Goal: Task Accomplishment & Management: Complete application form

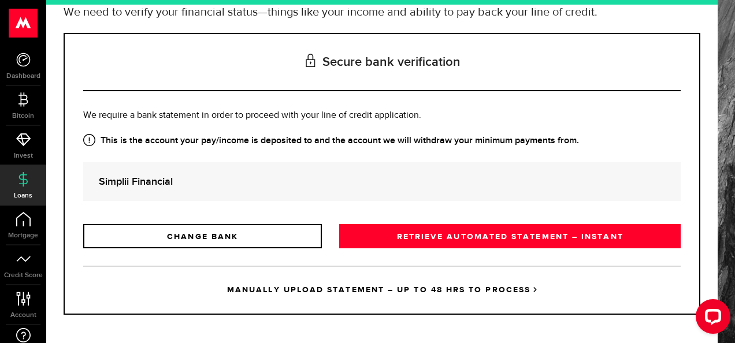
scroll to position [112, 0]
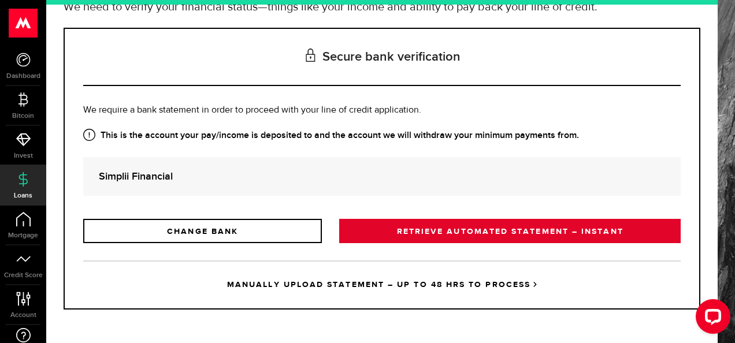
click at [457, 231] on link "RETRIEVE AUTOMATED STATEMENT – INSTANT" at bounding box center [510, 231] width 342 height 24
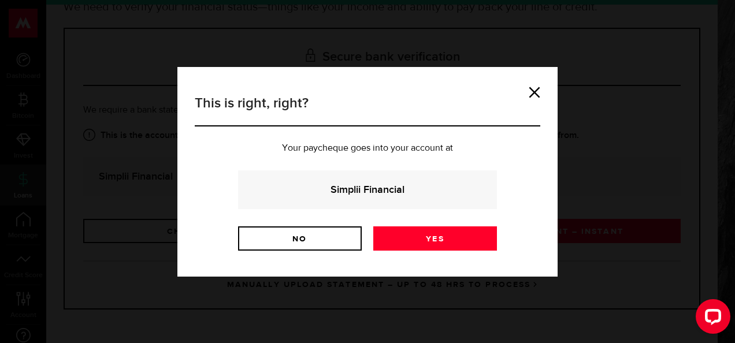
click at [381, 179] on div "Simplii Financial" at bounding box center [367, 190] width 259 height 39
click at [307, 241] on link "No" at bounding box center [300, 239] width 124 height 24
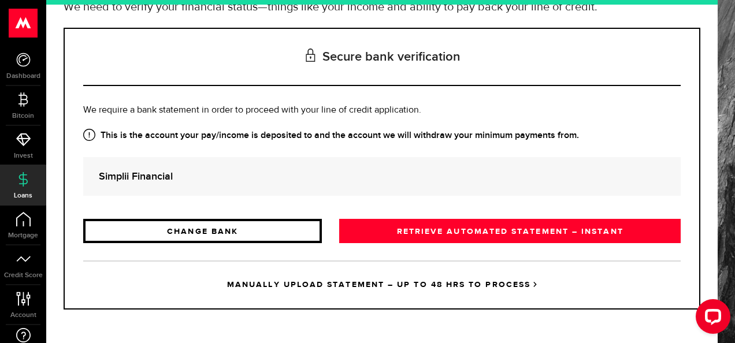
click at [249, 226] on link "CHANGE BANK" at bounding box center [202, 231] width 239 height 24
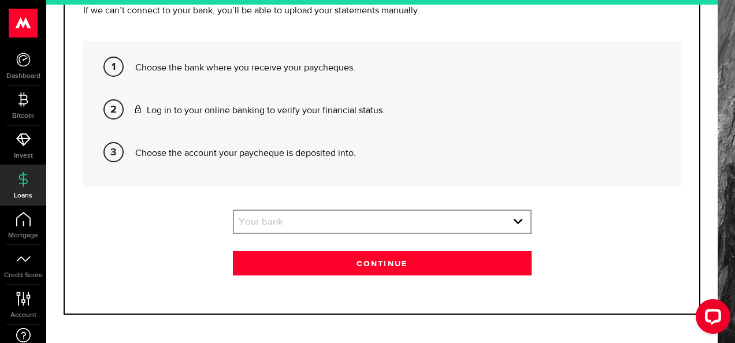
scroll to position [242, 0]
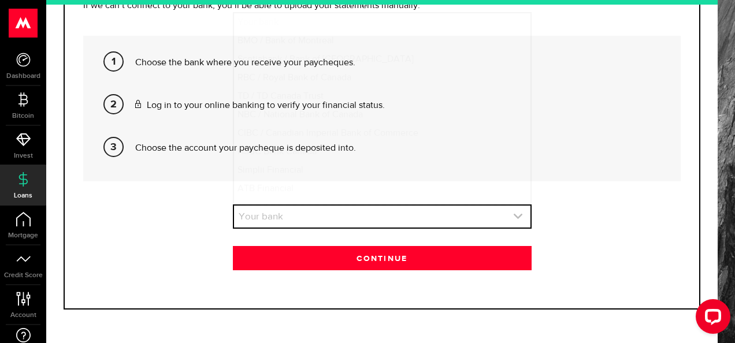
click at [287, 211] on link "expand select" at bounding box center [382, 217] width 297 height 22
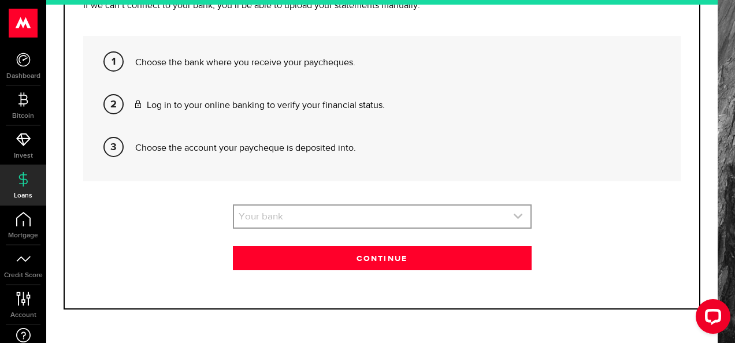
click at [287, 211] on link "expand select" at bounding box center [382, 217] width 297 height 22
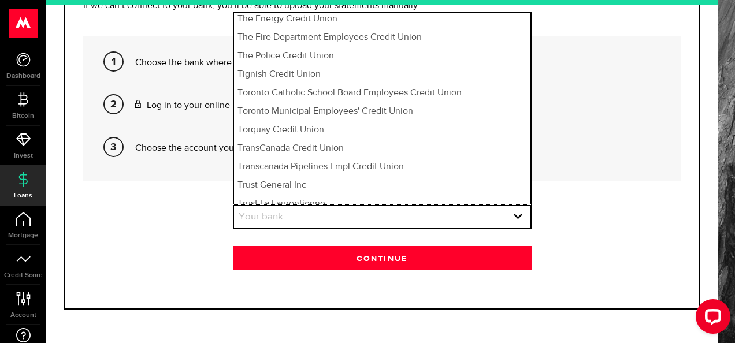
scroll to position [8615, 0]
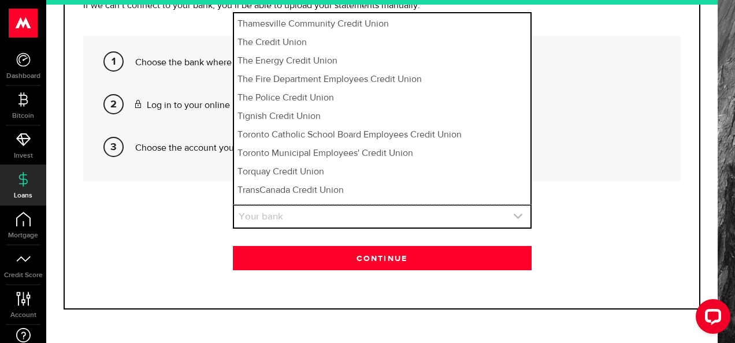
click at [275, 217] on link "expand select" at bounding box center [382, 217] width 297 height 22
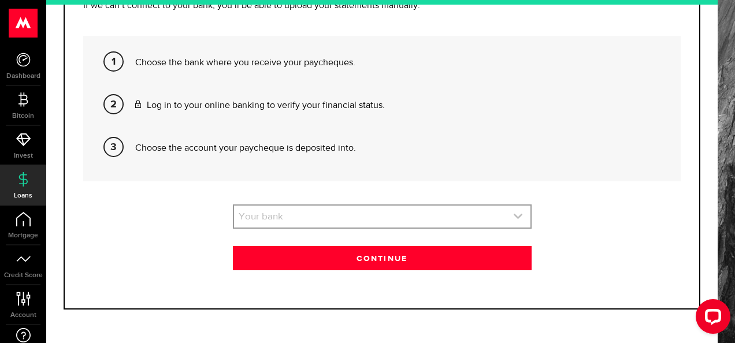
click at [275, 217] on link "expand select" at bounding box center [382, 217] width 297 height 22
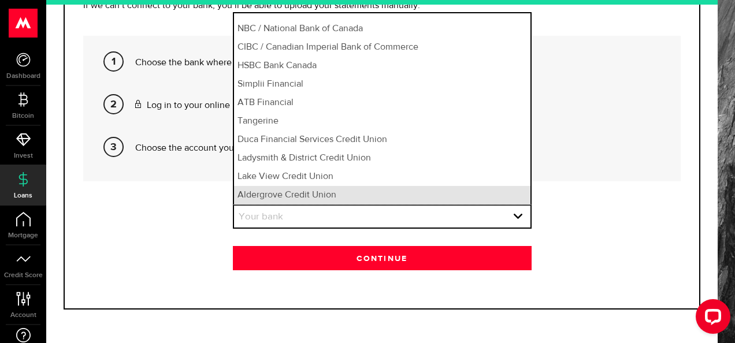
scroll to position [80, 0]
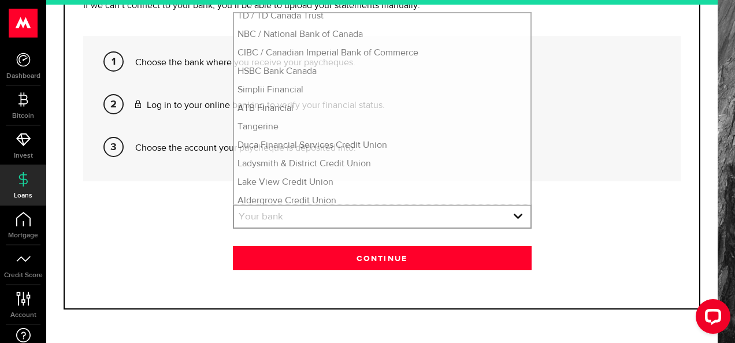
drag, startPoint x: 167, startPoint y: 196, endPoint x: 180, endPoint y: 134, distance: 63.8
click at [167, 196] on div "Bank verification Choose the bank you want us to connect to in order to get you…" at bounding box center [382, 104] width 637 height 412
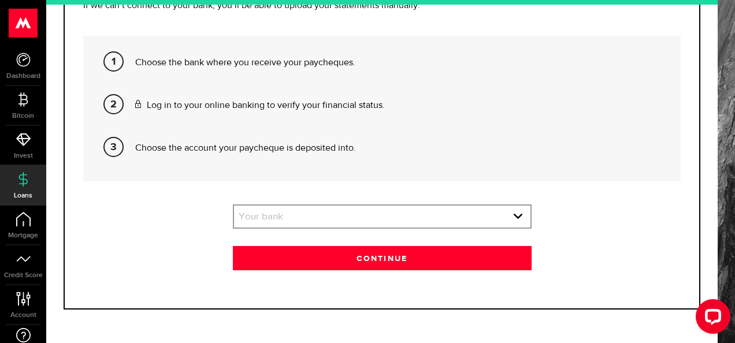
click at [201, 99] on p "Log in to your online banking to verify your financial status." at bounding box center [403, 106] width 537 height 14
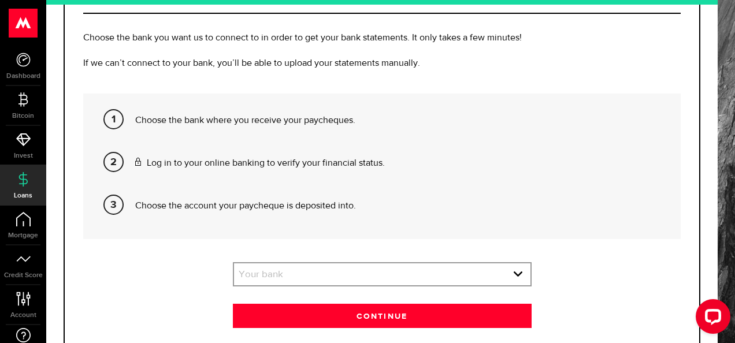
click at [213, 121] on p "Choose the bank where you receive your paycheques." at bounding box center [403, 121] width 537 height 14
click at [238, 208] on p "Choose the account your paycheque is deposited into." at bounding box center [403, 206] width 537 height 14
drag, startPoint x: 237, startPoint y: 119, endPoint x: 289, endPoint y: 120, distance: 52.0
click at [288, 120] on p "Choose the bank where you receive your paycheques." at bounding box center [403, 121] width 537 height 14
drag, startPoint x: 289, startPoint y: 120, endPoint x: 365, endPoint y: 132, distance: 77.2
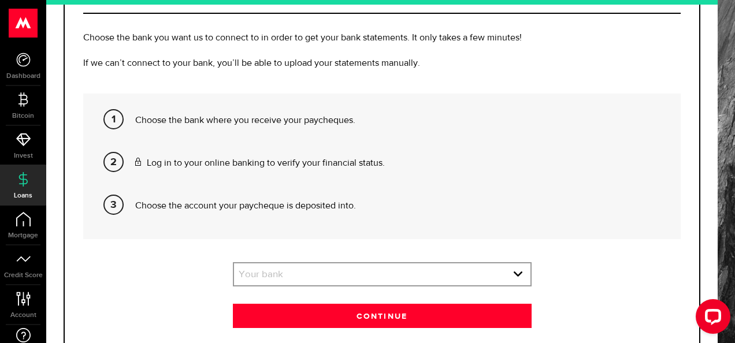
click at [365, 132] on li "Choose the bank where you receive your paycheques." at bounding box center [403, 123] width 537 height 43
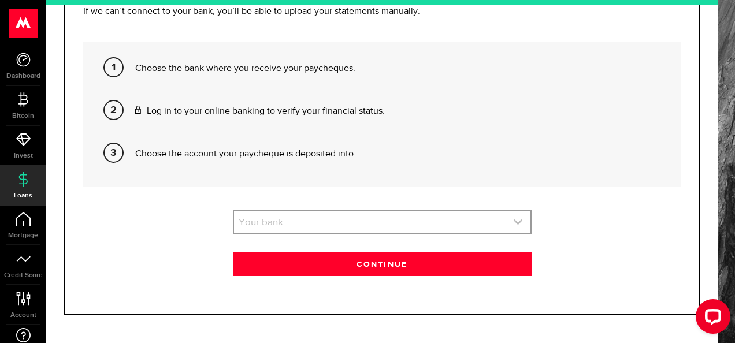
scroll to position [242, 0]
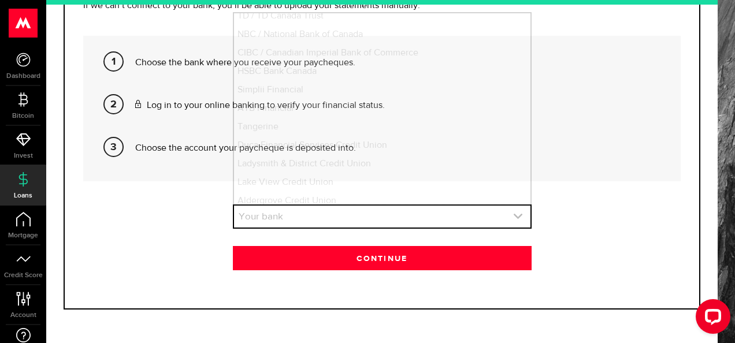
click at [342, 227] on link "expand select" at bounding box center [382, 217] width 297 height 22
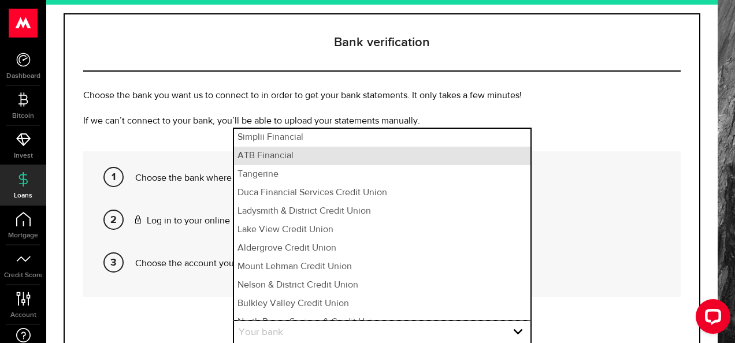
scroll to position [173, 0]
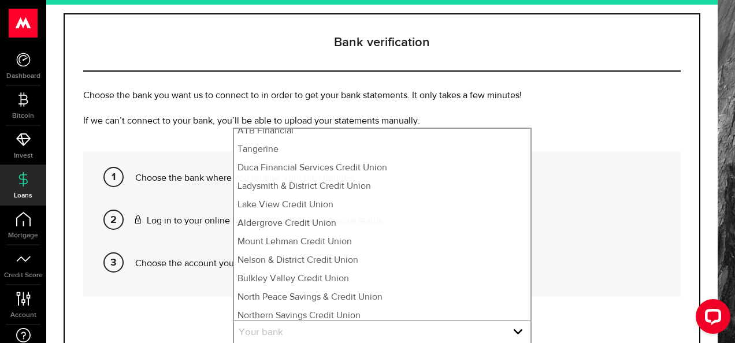
click at [546, 237] on li "Log in to your online banking to verify your financial status." at bounding box center [403, 224] width 537 height 43
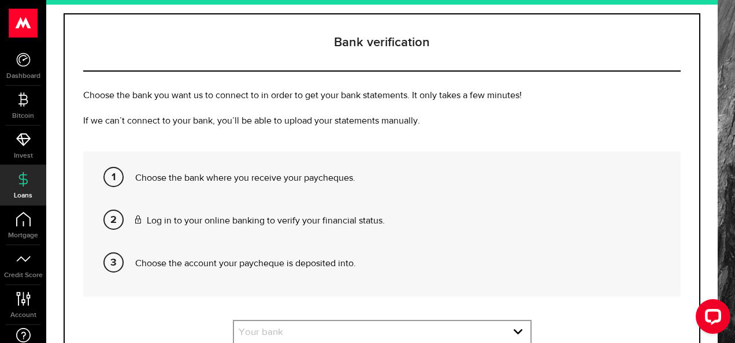
click at [546, 237] on li "Log in to your online banking to verify your financial status." at bounding box center [403, 224] width 537 height 43
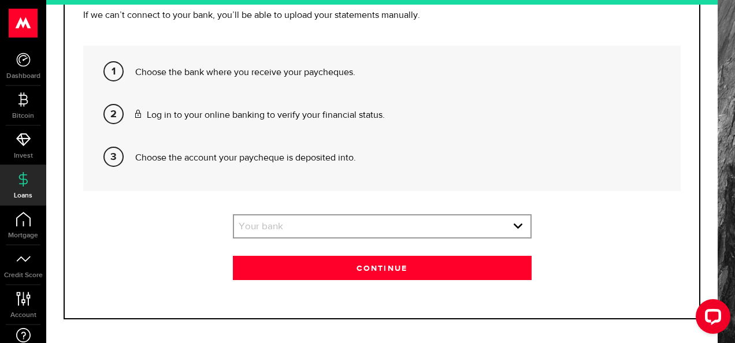
scroll to position [242, 0]
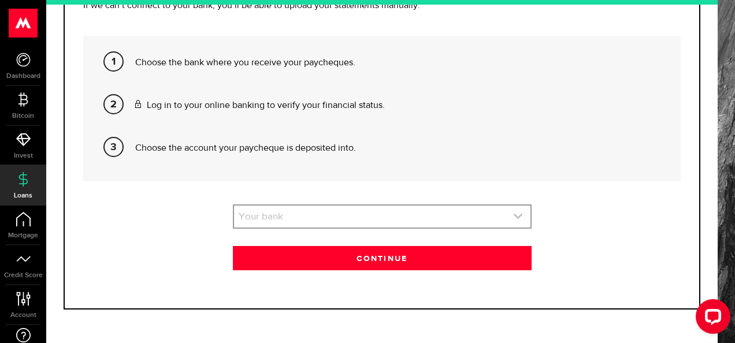
click at [444, 214] on link "expand select" at bounding box center [382, 217] width 297 height 22
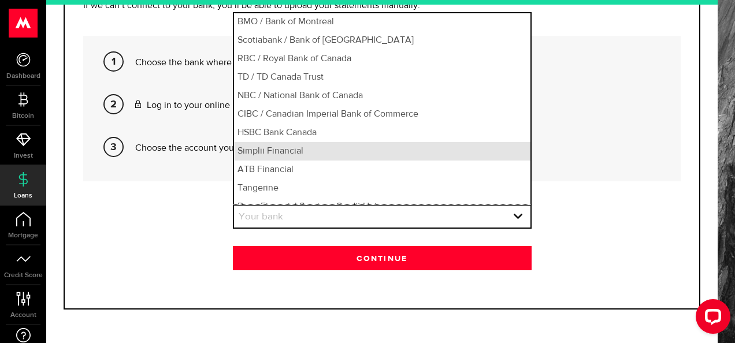
scroll to position [0, 0]
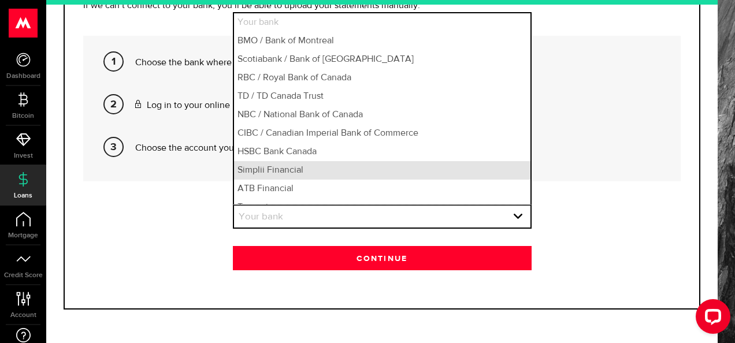
click at [284, 172] on li "Simplii Financial" at bounding box center [382, 170] width 297 height 19
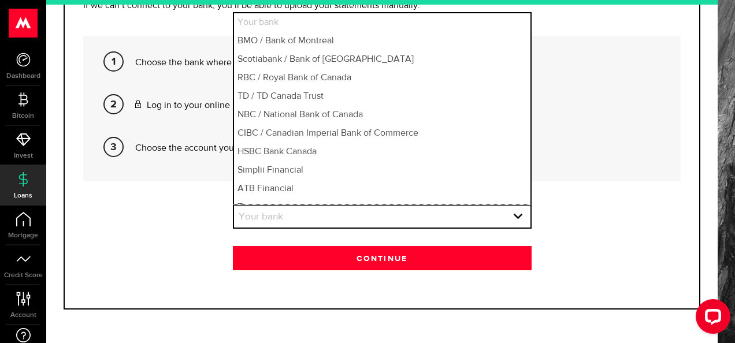
select select "10"
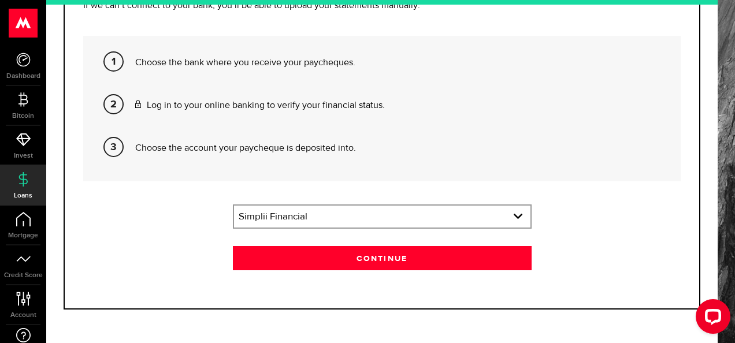
click at [334, 187] on div "Bank verification Choose the bank you want us to connect to in order to get you…" at bounding box center [382, 104] width 637 height 412
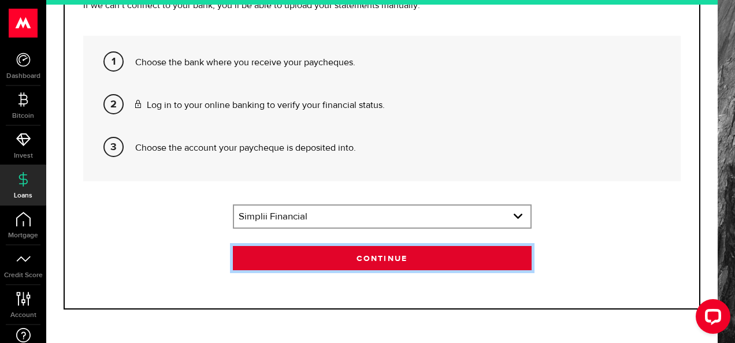
click at [360, 260] on button "Continue" at bounding box center [382, 258] width 299 height 24
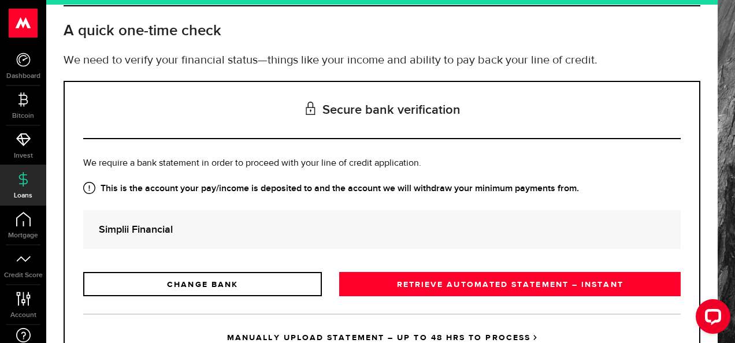
scroll to position [112, 0]
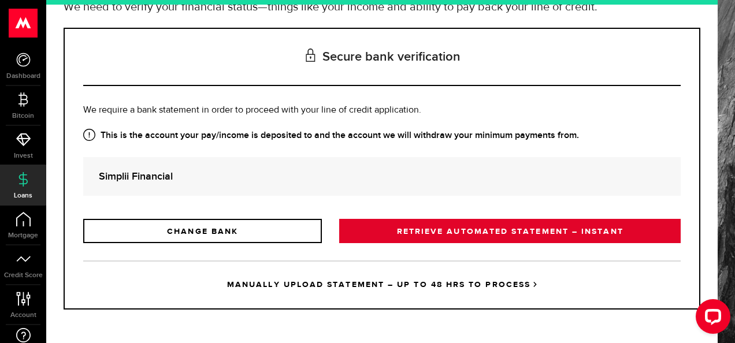
click at [417, 233] on link "RETRIEVE AUTOMATED STATEMENT – INSTANT" at bounding box center [510, 231] width 342 height 24
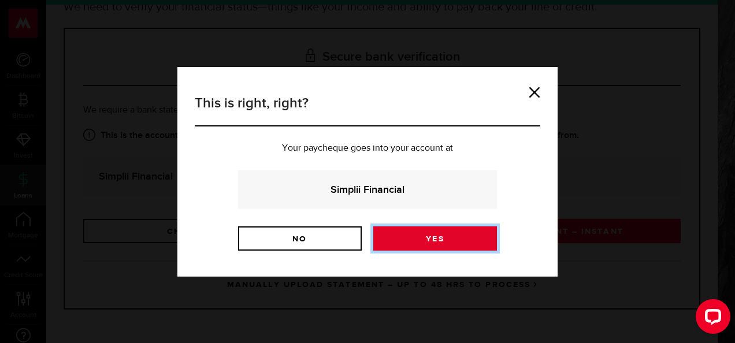
click at [410, 240] on link "Yes" at bounding box center [435, 239] width 124 height 24
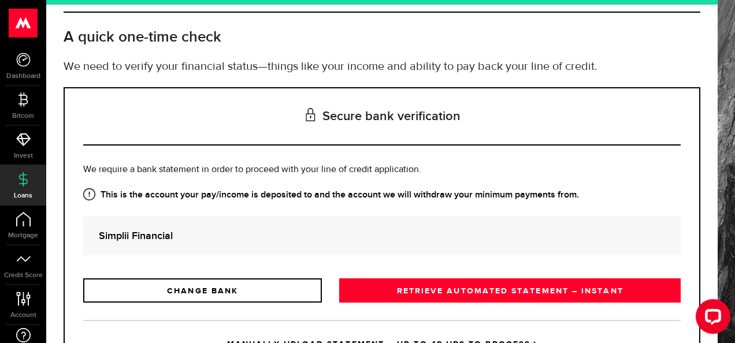
scroll to position [58, 0]
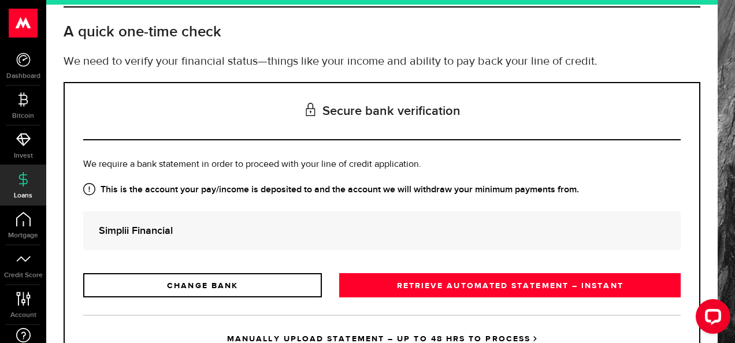
click at [230, 190] on strong "This is the account your pay/income is deposited to and the account we will wit…" at bounding box center [382, 190] width 598 height 14
drag, startPoint x: 250, startPoint y: 289, endPoint x: 466, endPoint y: 225, distance: 225.4
click at [466, 227] on div "Is this the bank account you want us to get your bank statements from? We requi…" at bounding box center [382, 228] width 598 height 140
drag, startPoint x: 466, startPoint y: 225, endPoint x: 369, endPoint y: 172, distance: 110.2
click at [369, 172] on div "Is this the bank account you want us to get your bank statements from? We requi…" at bounding box center [382, 228] width 598 height 140
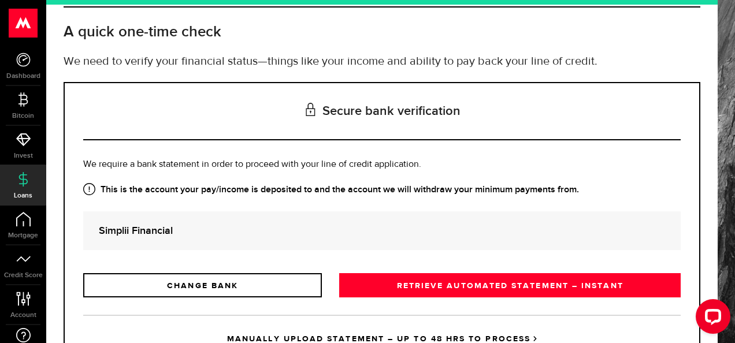
click at [364, 183] on strong "This is the account your pay/income is deposited to and the account we will wit…" at bounding box center [382, 190] width 598 height 14
click at [224, 241] on div "Simplii Financial" at bounding box center [382, 231] width 598 height 39
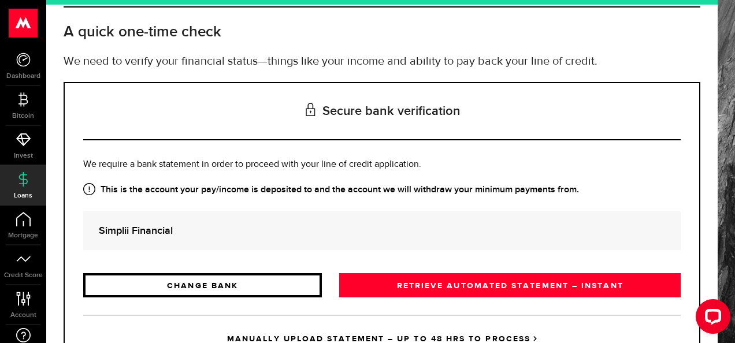
scroll to position [112, 0]
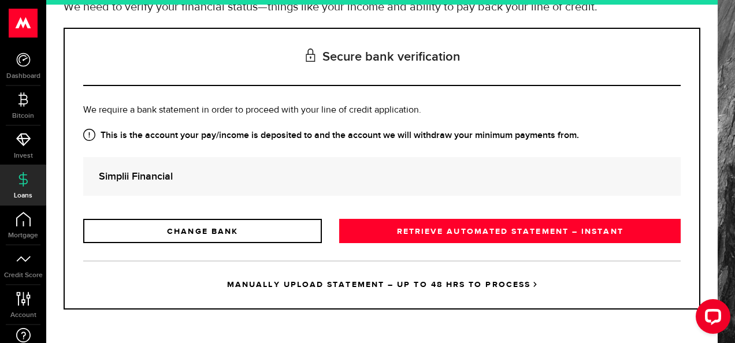
click at [304, 293] on link "MANUALLY UPLOAD STATEMENT – UP TO 48 HRS TO PROCESS" at bounding box center [382, 285] width 598 height 48
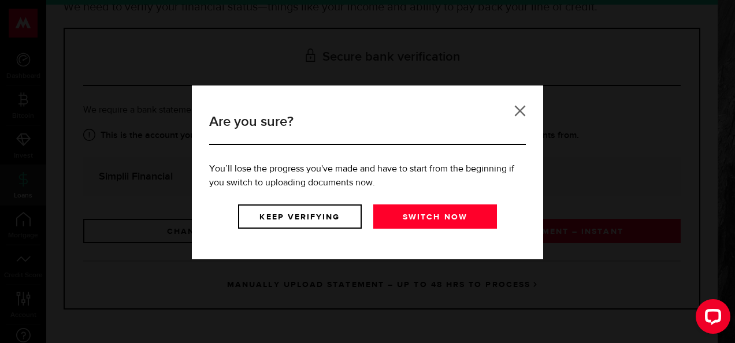
click at [520, 112] on link at bounding box center [521, 111] width 12 height 12
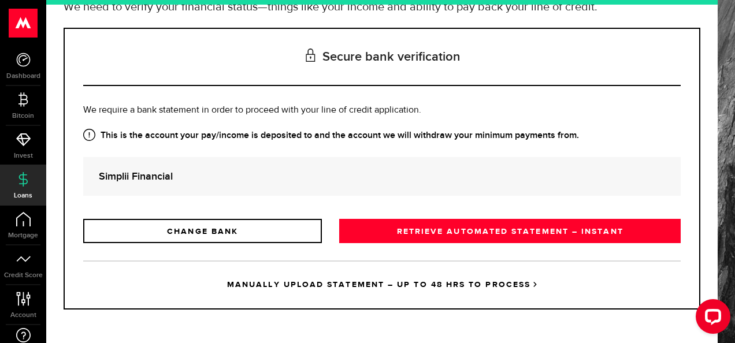
click at [390, 290] on link "MANUALLY UPLOAD STATEMENT – UP TO 48 HRS TO PROCESS" at bounding box center [382, 285] width 598 height 48
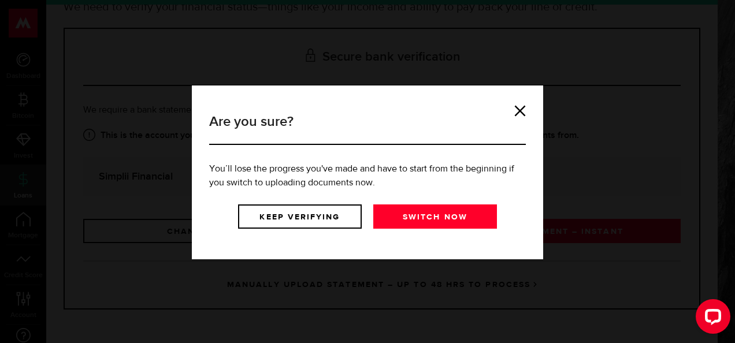
click at [530, 116] on div "Are you sure? You’ll lose the progress you've made and have to start from the b…" at bounding box center [368, 172] width 328 height 139
click at [514, 109] on div "Are you sure? You’ll lose the progress you've made and have to start from the b…" at bounding box center [368, 172] width 328 height 139
click at [523, 109] on link at bounding box center [521, 111] width 12 height 12
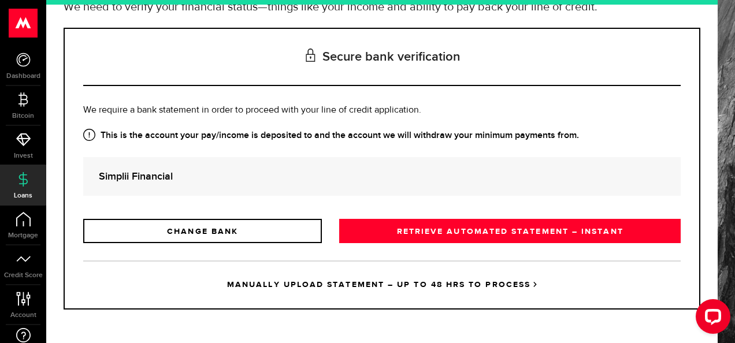
click at [523, 109] on p "Is this the bank account you want us to get your bank statements from? We requi…" at bounding box center [382, 110] width 598 height 14
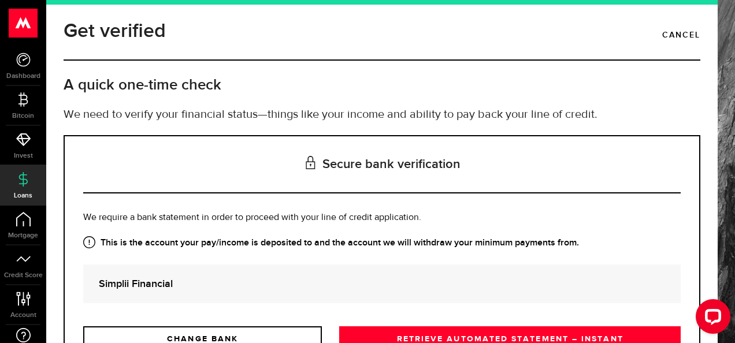
scroll to position [0, 0]
